Goal: Task Accomplishment & Management: Manage account settings

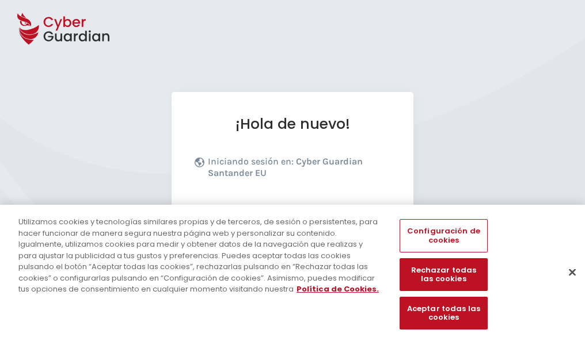
scroll to position [141, 0]
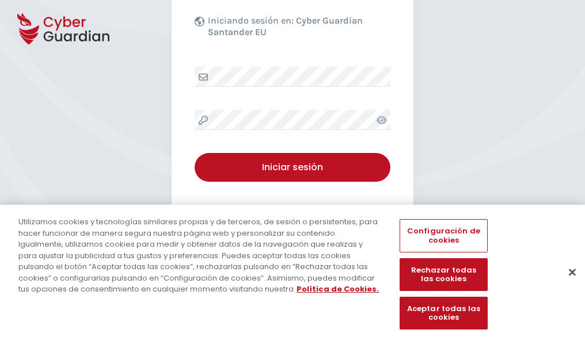
click at [566, 284] on button "Cerrar" at bounding box center [572, 272] width 25 height 25
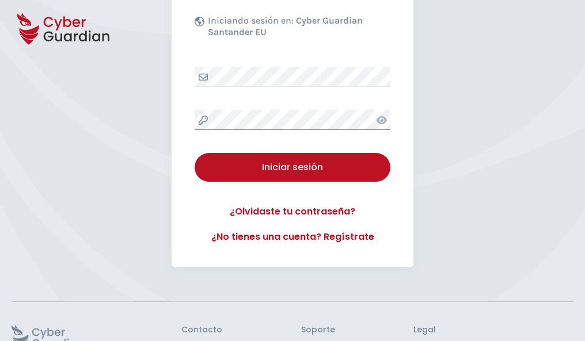
scroll to position [224, 0]
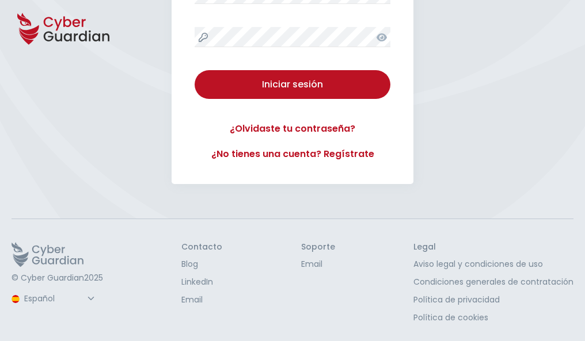
click at [195, 70] on button "Iniciar sesión" at bounding box center [293, 84] width 196 height 29
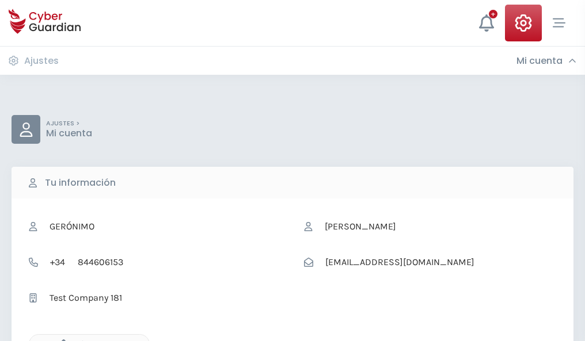
click at [60, 340] on icon "button" at bounding box center [61, 345] width 10 height 10
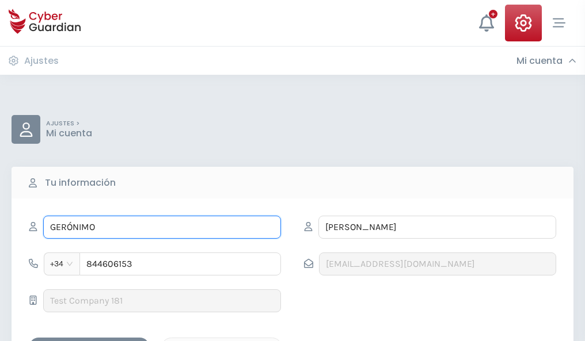
click at [162, 227] on input "GERÓNIMO" at bounding box center [162, 227] width 238 height 23
type input "G"
type input "Ximena"
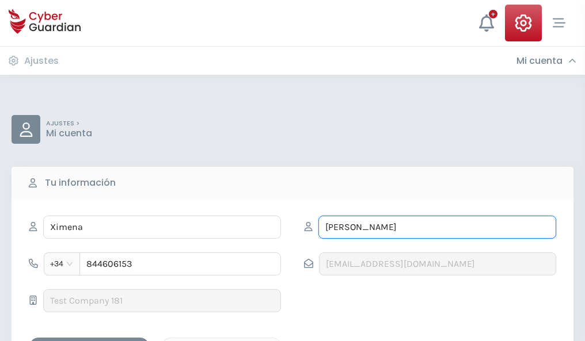
click at [437, 227] on input "ROJAS" at bounding box center [437, 227] width 238 height 23
type input "R"
type input "Montesinos"
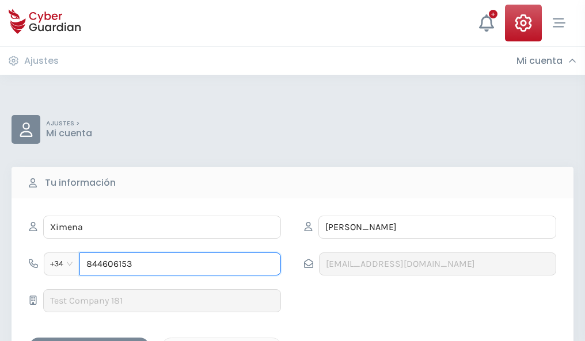
click at [180, 264] on input "844606153" at bounding box center [179, 264] width 201 height 23
type input "8"
type input "986873570"
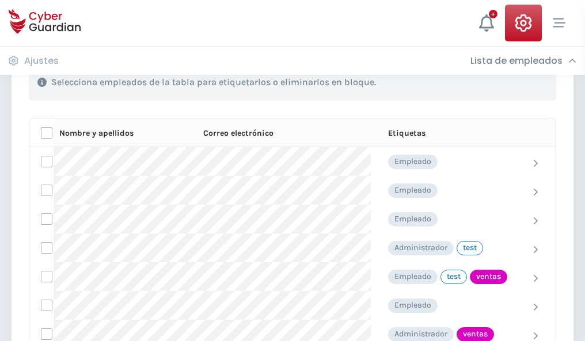
scroll to position [522, 0]
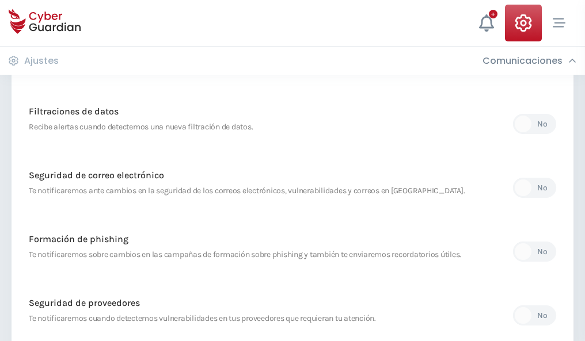
scroll to position [606, 0]
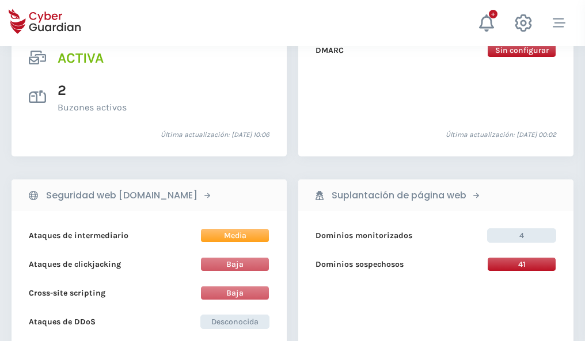
scroll to position [1170, 0]
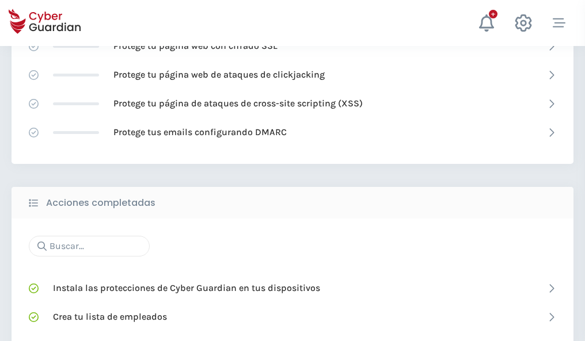
scroll to position [767, 0]
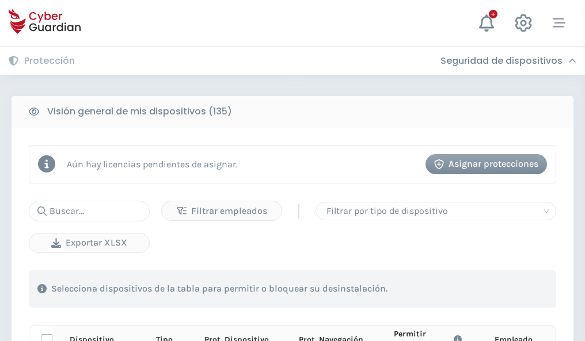
scroll to position [1017, 0]
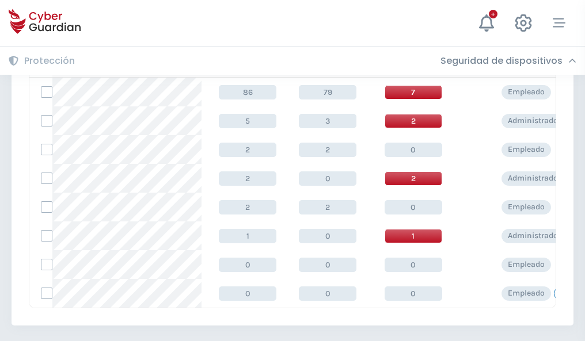
scroll to position [534, 0]
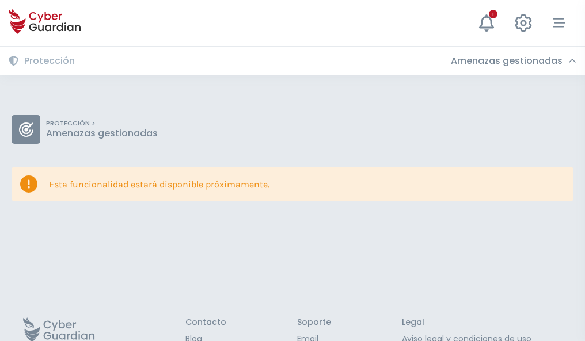
scroll to position [75, 0]
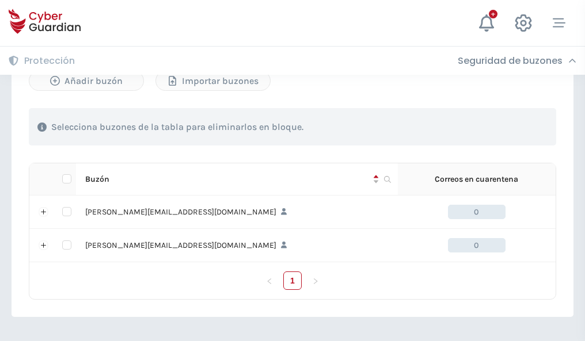
scroll to position [500, 0]
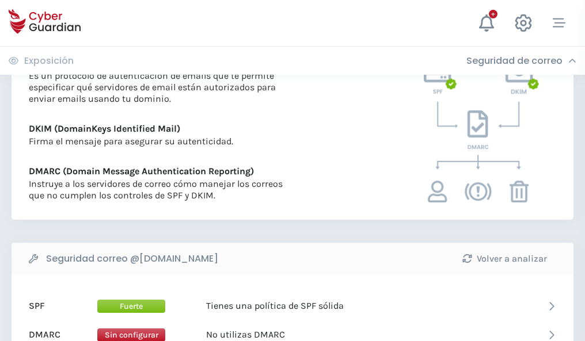
scroll to position [621, 0]
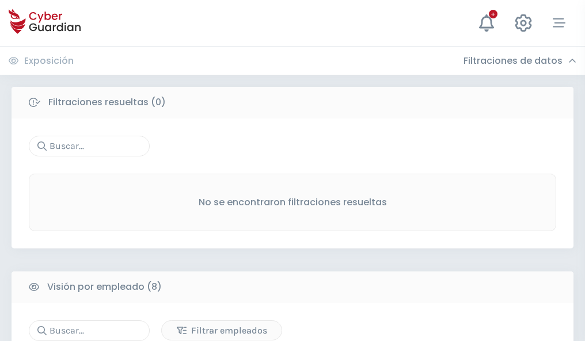
scroll to position [981, 0]
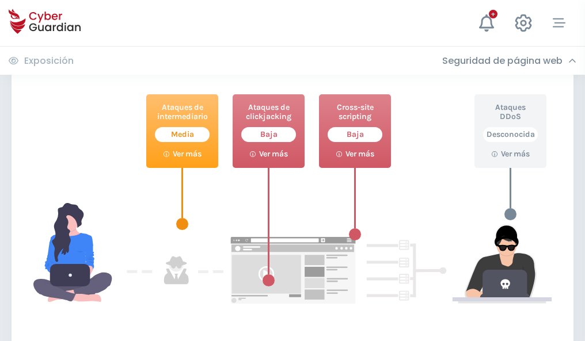
scroll to position [627, 0]
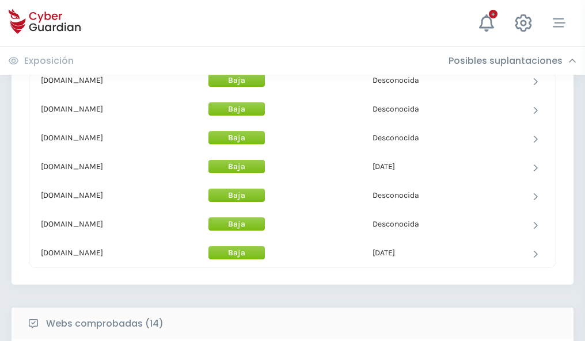
scroll to position [1123, 0]
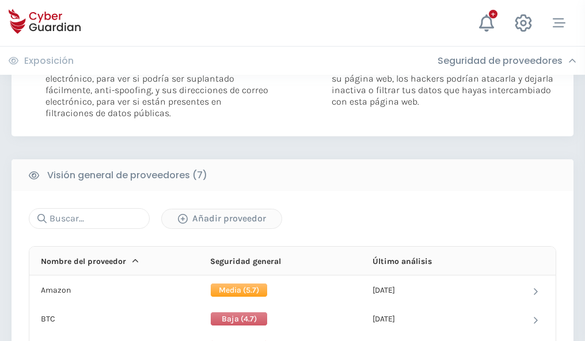
scroll to position [771, 0]
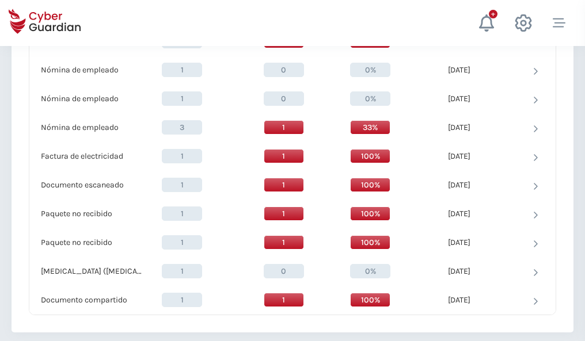
scroll to position [1193, 0]
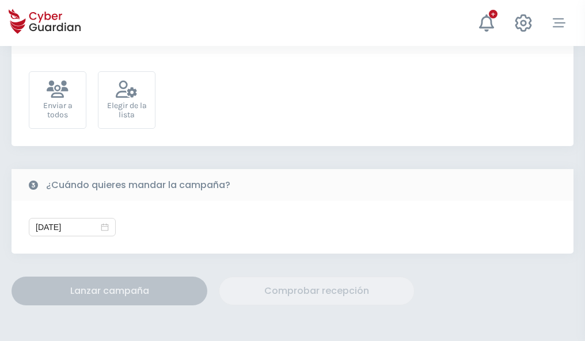
scroll to position [421, 0]
